Goal: Task Accomplishment & Management: Manage account settings

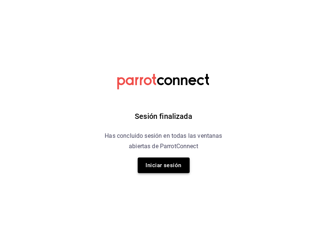
click at [165, 167] on button "Iniciar sesión" at bounding box center [164, 165] width 52 height 16
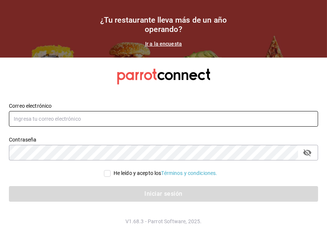
type input "gilberto.mendoza.7@hotmail.es"
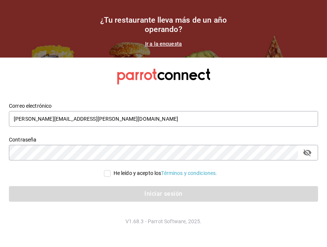
click at [98, 172] on div "He leído y acepto los Términos y condiciones." at bounding box center [163, 173] width 309 height 8
click at [104, 172] on input "He leído y acepto los Términos y condiciones." at bounding box center [107, 173] width 7 height 7
checkbox input "true"
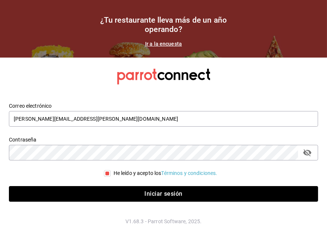
click at [105, 182] on div "Iniciar sesión" at bounding box center [159, 189] width 318 height 25
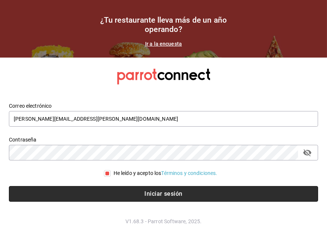
click at [106, 188] on button "Iniciar sesión" at bounding box center [163, 194] width 309 height 16
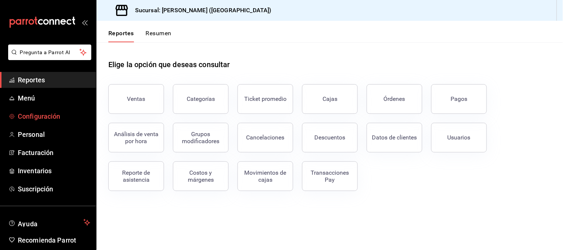
click at [36, 123] on link "Configuración" at bounding box center [48, 116] width 96 height 16
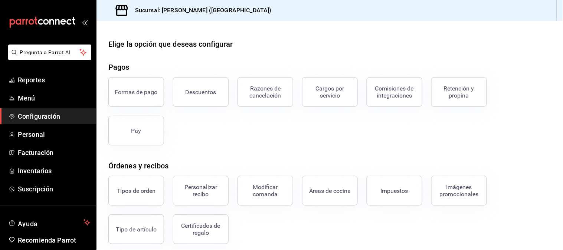
click at [215, 95] on button "Descuentos" at bounding box center [201, 92] width 56 height 30
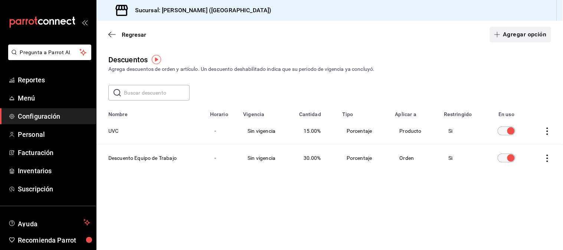
click at [521, 36] on button "Agregar opción" at bounding box center [520, 35] width 61 height 16
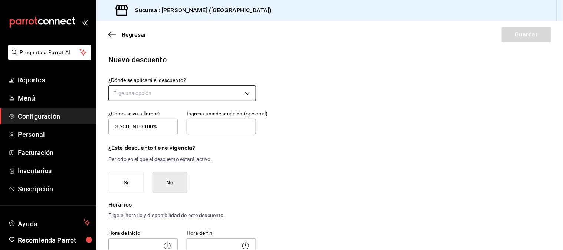
type input "DESCUENTO 100%"
click at [177, 95] on body "Pregunta a Parrot AI Reportes Menú Configuración Personal Facturación Inventari…" at bounding box center [281, 125] width 563 height 250
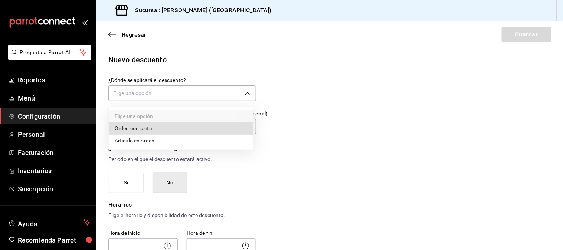
click at [146, 143] on li "Artículo en orden" at bounding box center [181, 141] width 145 height 12
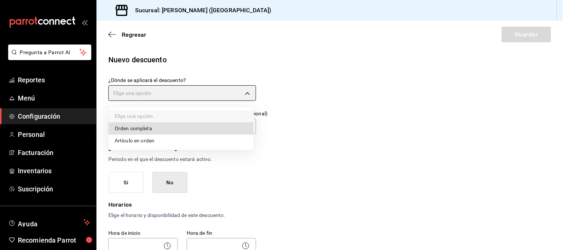
type input "ORDER_ITEM"
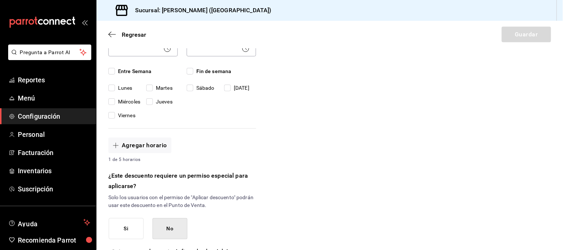
scroll to position [206, 0]
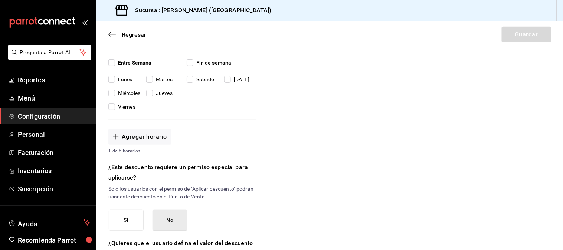
click at [131, 63] on span "Entre Semana" at bounding box center [133, 63] width 37 height 8
click at [115, 63] on input "Entre Semana" at bounding box center [111, 62] width 7 height 7
checkbox input "true"
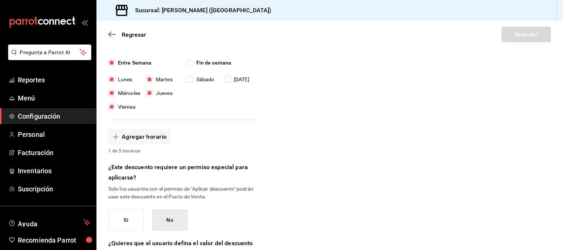
checkbox input "true"
click at [195, 60] on span "Fin de semana" at bounding box center [212, 63] width 38 height 8
click at [193, 60] on input "Fin de semana" at bounding box center [190, 62] width 7 height 7
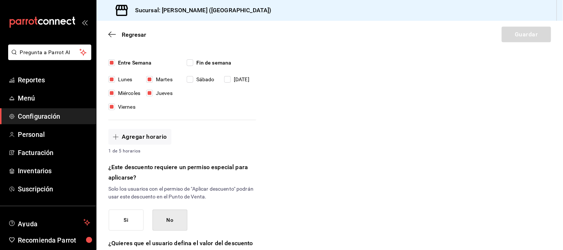
checkbox input "true"
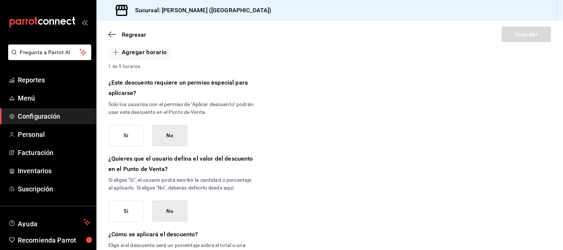
scroll to position [288, 0]
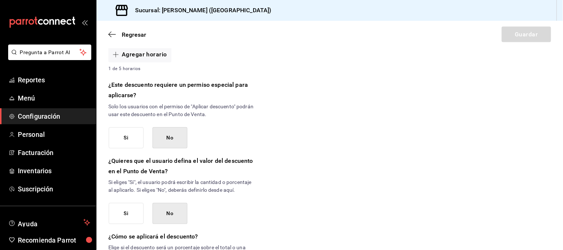
click at [131, 135] on button "Si" at bounding box center [126, 137] width 35 height 21
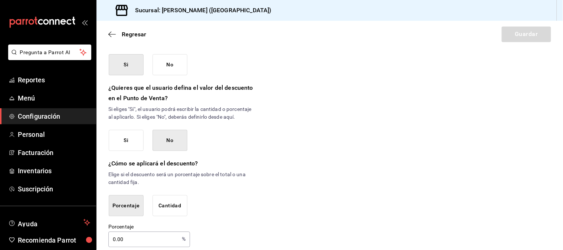
scroll to position [378, 0]
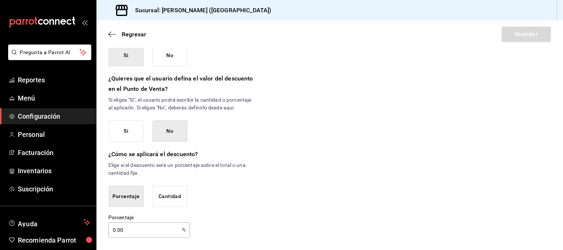
click at [134, 136] on button "Si" at bounding box center [126, 131] width 35 height 21
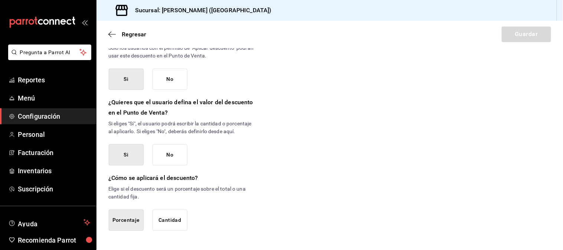
scroll to position [355, 0]
click at [133, 222] on button "Porcentaje" at bounding box center [126, 220] width 35 height 21
click at [121, 220] on button "Porcentaje" at bounding box center [126, 220] width 35 height 21
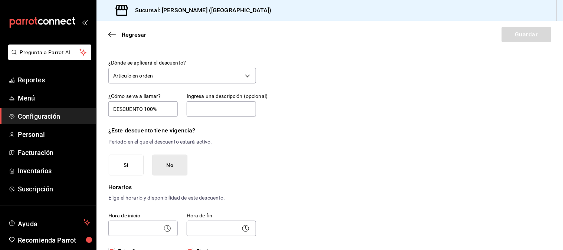
scroll to position [0, 0]
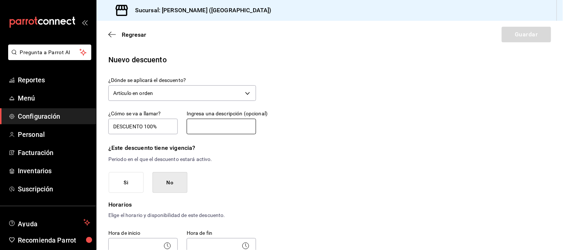
click at [210, 124] on input "text" at bounding box center [221, 127] width 69 height 16
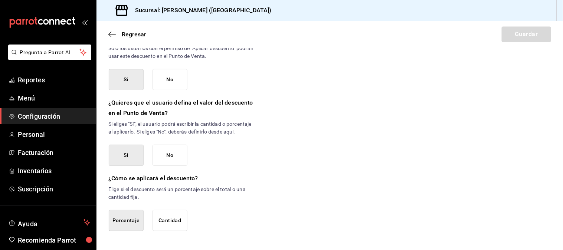
scroll to position [355, 0]
click at [525, 40] on div "Regresar Guardar" at bounding box center [330, 34] width 467 height 27
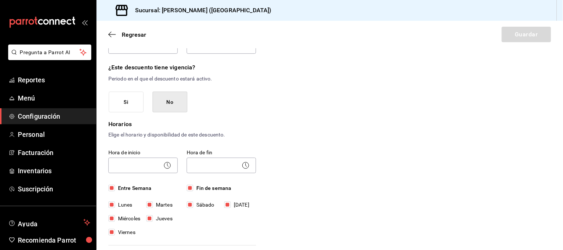
scroll to position [66, 0]
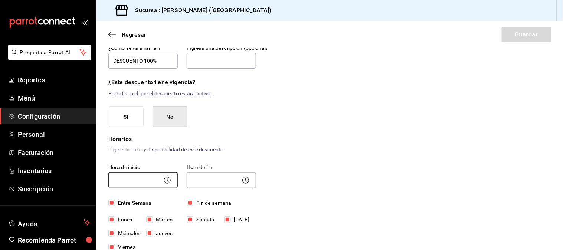
click at [149, 181] on body "Pregunta a Parrot AI Reportes Menú Configuración Personal Facturación Inventari…" at bounding box center [281, 125] width 563 height 250
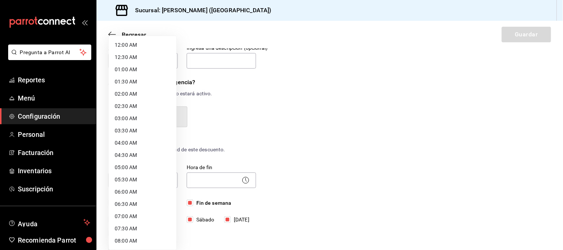
drag, startPoint x: 143, startPoint y: 46, endPoint x: 170, endPoint y: 75, distance: 39.4
click at [144, 46] on li "12:00 AM" at bounding box center [143, 45] width 68 height 12
type input "00:00"
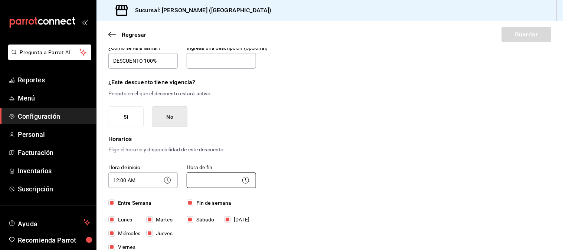
click at [211, 177] on body "Pregunta a Parrot AI Reportes Menú Configuración Personal Facturación Inventari…" at bounding box center [281, 125] width 563 height 250
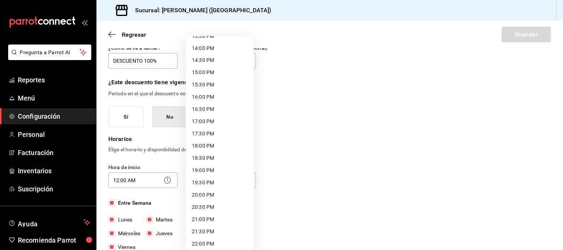
scroll to position [391, 0]
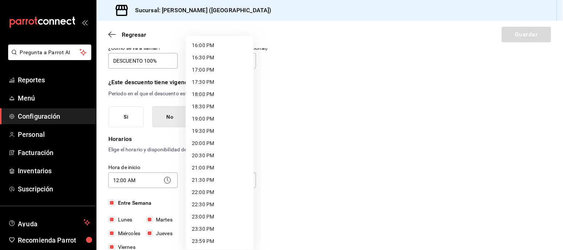
click at [215, 213] on li "23:00 PM" at bounding box center [220, 217] width 68 height 12
type input "23:00"
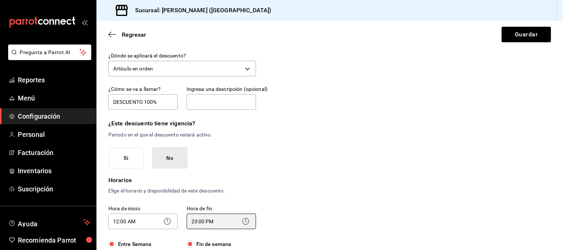
scroll to position [0, 0]
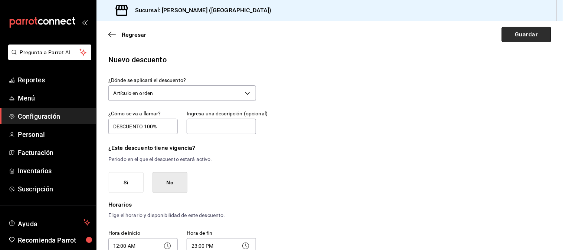
click at [526, 32] on button "Guardar" at bounding box center [526, 35] width 49 height 16
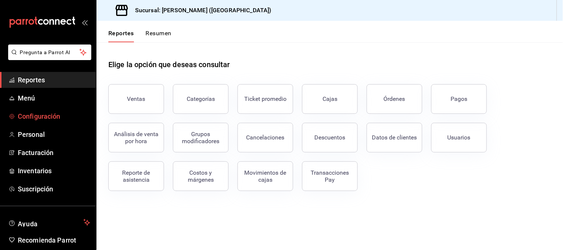
click at [53, 117] on span "Configuración" at bounding box center [54, 116] width 72 height 10
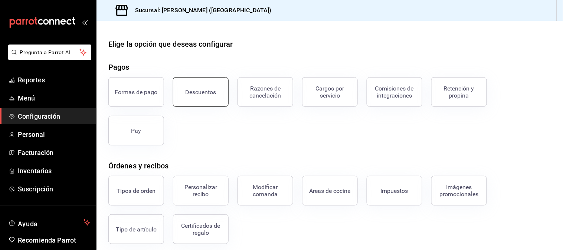
click at [190, 95] on div "Descuentos" at bounding box center [201, 92] width 31 height 7
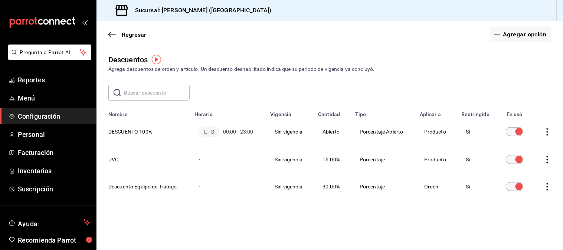
click at [545, 131] on icon "actions" at bounding box center [547, 131] width 7 height 7
click at [512, 88] on div at bounding box center [281, 125] width 563 height 250
click at [469, 133] on td "Si" at bounding box center [476, 132] width 39 height 29
click at [467, 132] on td "Si" at bounding box center [476, 132] width 39 height 29
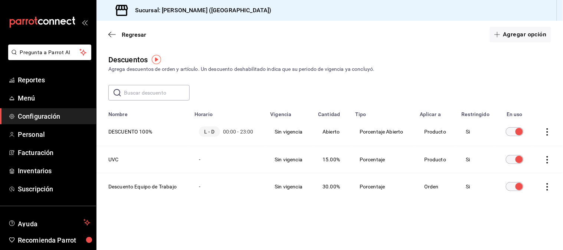
drag, startPoint x: 470, startPoint y: 131, endPoint x: 490, endPoint y: 73, distance: 62.2
click at [490, 73] on div "Agrega descuentos de orden y artículo. Un descuento deshabilitado indica que su…" at bounding box center [329, 69] width 443 height 8
click at [374, 134] on td "Porcentaje Abierto" at bounding box center [383, 132] width 65 height 29
click at [140, 129] on th "DESCUENTO 100%" at bounding box center [144, 132] width 94 height 29
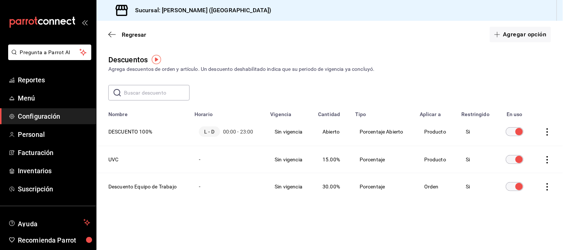
click at [127, 135] on th "DESCUENTO 100%" at bounding box center [144, 132] width 94 height 29
click at [514, 35] on button "Agregar opción" at bounding box center [520, 35] width 61 height 16
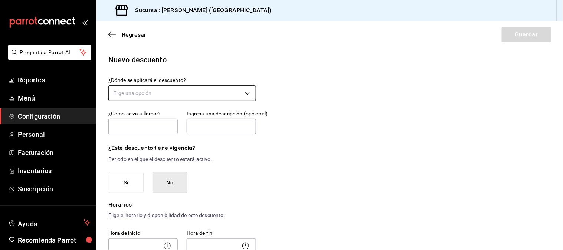
click at [247, 93] on body "Pregunta a Parrot AI Reportes Menú Configuración Personal Facturación Inventari…" at bounding box center [281, 125] width 563 height 250
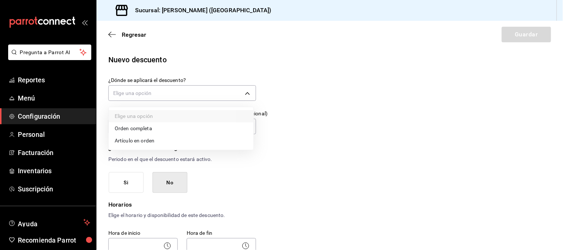
click at [131, 143] on li "Artículo en orden" at bounding box center [181, 141] width 145 height 12
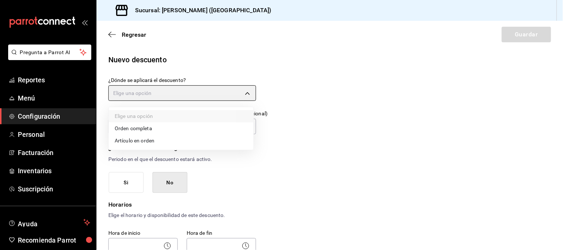
type input "ORDER_ITEM"
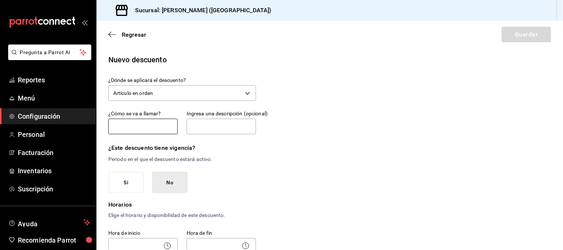
click at [131, 123] on input "text" at bounding box center [142, 127] width 69 height 16
type input "DESCUENTO 100%"
click at [219, 128] on input "text" at bounding box center [221, 127] width 69 height 16
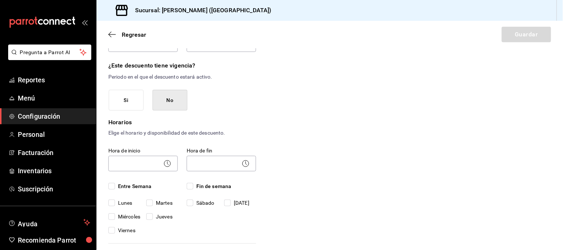
scroll to position [41, 0]
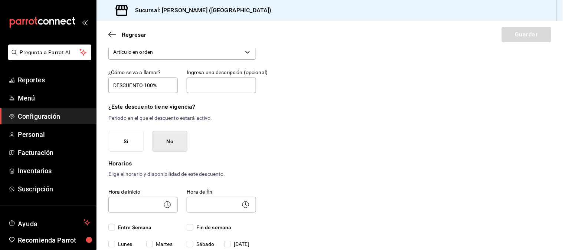
click at [111, 38] on div "Regresar Guardar" at bounding box center [330, 34] width 467 height 27
click at [111, 34] on icon "button" at bounding box center [111, 34] width 7 height 7
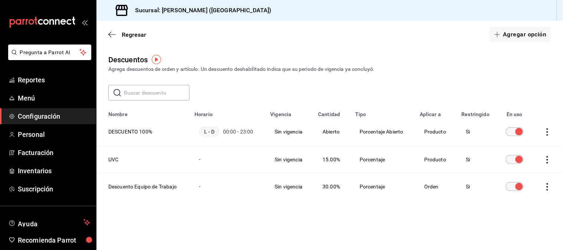
click at [544, 132] on icon "actions" at bounding box center [547, 131] width 7 height 7
click at [143, 134] on div at bounding box center [281, 125] width 563 height 250
click at [143, 134] on body "Pregunta a Parrot AI Reportes Menú Configuración Personal Facturación Inventari…" at bounding box center [281, 125] width 563 height 250
click at [143, 134] on th "DESCUENTO 100%" at bounding box center [144, 132] width 94 height 29
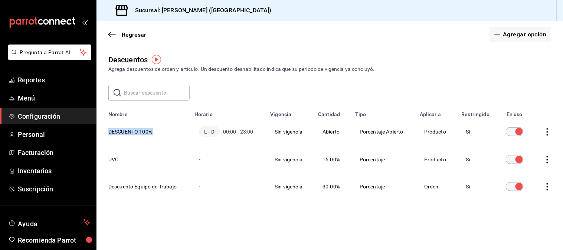
click at [143, 134] on th "DESCUENTO 100%" at bounding box center [144, 132] width 94 height 29
click at [216, 133] on span "L - D" at bounding box center [209, 132] width 21 height 10
click at [279, 134] on td "Sin vigencia" at bounding box center [290, 132] width 48 height 29
click at [295, 134] on td "Sin vigencia" at bounding box center [290, 132] width 48 height 29
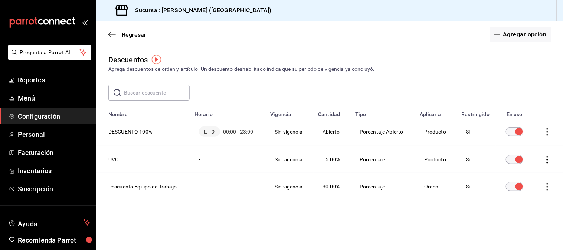
click at [382, 134] on td "Porcentaje Abierto" at bounding box center [383, 132] width 65 height 29
click at [451, 127] on td "Producto" at bounding box center [436, 132] width 42 height 29
drag, startPoint x: 321, startPoint y: 189, endPoint x: 482, endPoint y: 186, distance: 160.8
click at [479, 185] on tr "Descuento Equipo de Trabajo - Sin vigencia 30.00% Porcentaje Orden Si" at bounding box center [330, 186] width 467 height 27
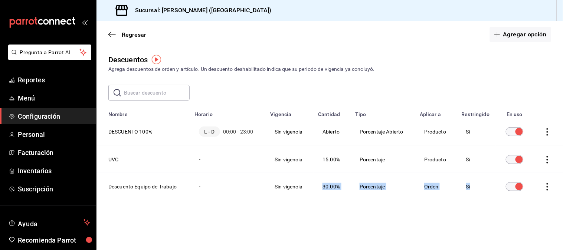
click at [548, 190] on icon "actions" at bounding box center [547, 186] width 1 height 7
click at [544, 131] on div at bounding box center [281, 125] width 563 height 250
click at [548, 131] on icon "actions" at bounding box center [547, 131] width 7 height 7
click at [520, 120] on span "Duplicar" at bounding box center [514, 121] width 32 height 9
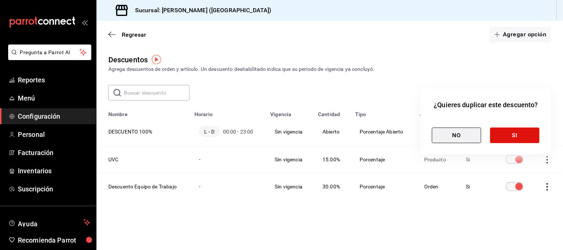
click at [471, 137] on button "NO" at bounding box center [456, 136] width 49 height 16
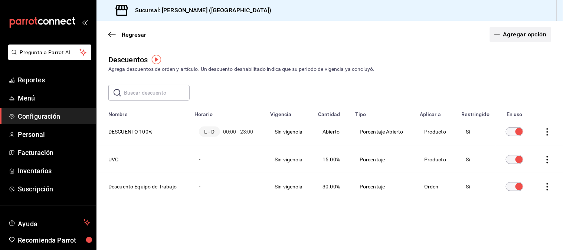
click at [516, 37] on button "Agregar opción" at bounding box center [520, 35] width 61 height 16
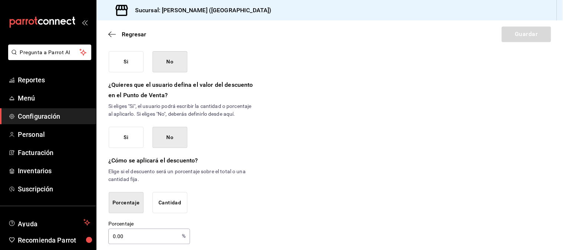
scroll to position [378, 0]
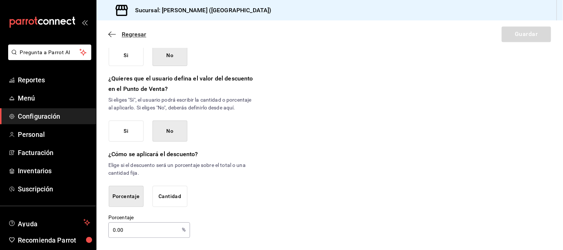
click at [114, 33] on icon "button" at bounding box center [111, 34] width 7 height 7
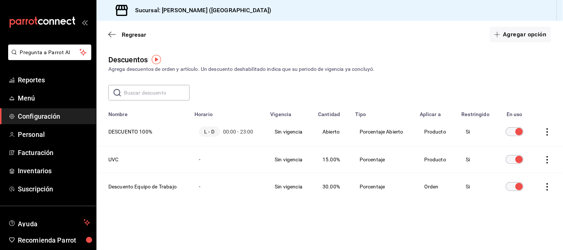
click at [512, 132] on input "discountsTable" at bounding box center [519, 131] width 27 height 9
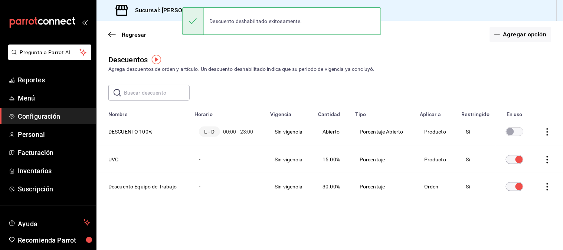
click at [516, 132] on input "discountsTable" at bounding box center [510, 131] width 27 height 9
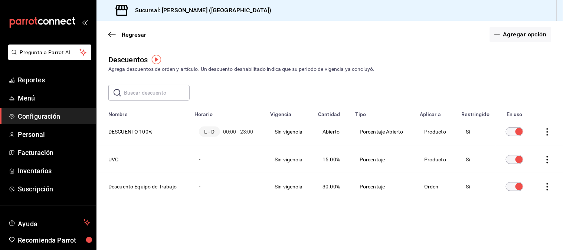
click at [517, 164] on input "discountsTable" at bounding box center [519, 159] width 27 height 9
